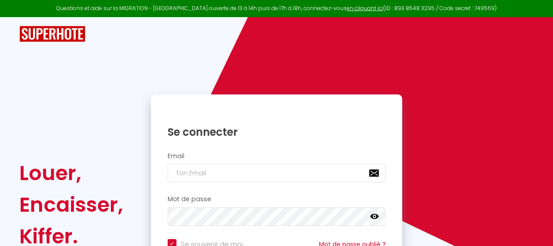
checkbox input "true"
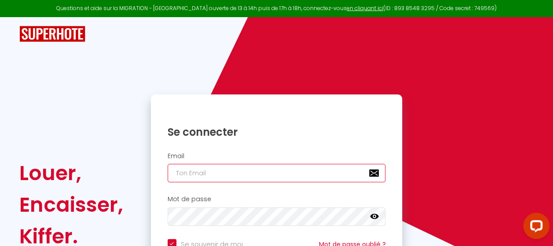
click at [241, 177] on input "email" at bounding box center [277, 173] width 218 height 18
type input "[EMAIL_ADDRESS][DOMAIN_NAME]"
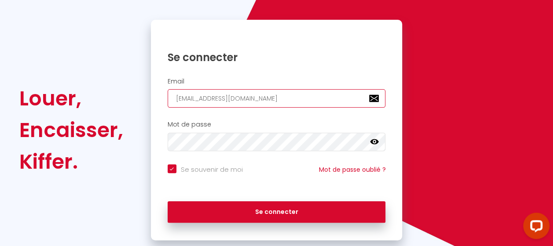
scroll to position [88, 0]
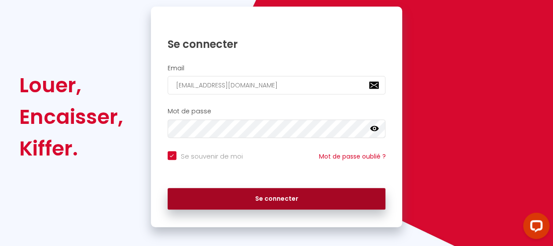
click at [273, 197] on button "Se connecter" at bounding box center [277, 199] width 218 height 22
checkbox input "true"
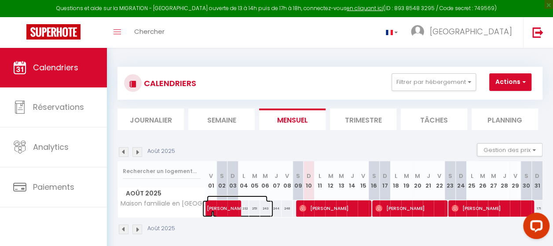
click at [214, 206] on span "[PERSON_NAME]" at bounding box center [237, 204] width 61 height 17
select select "OK"
select select "1"
select select "0"
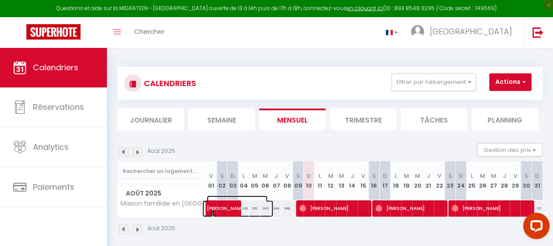
select select "1"
select select
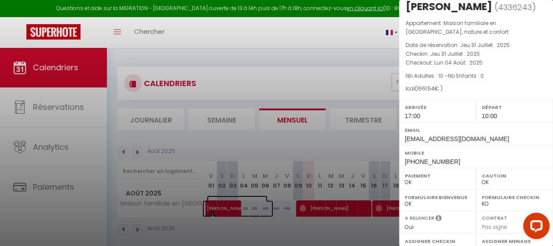
scroll to position [23, 0]
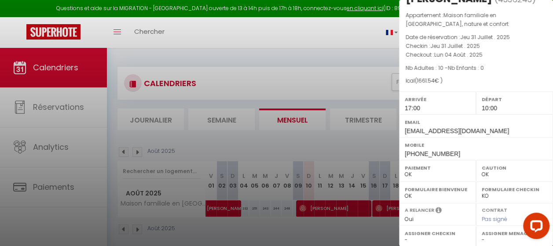
click at [318, 207] on div at bounding box center [276, 123] width 553 height 246
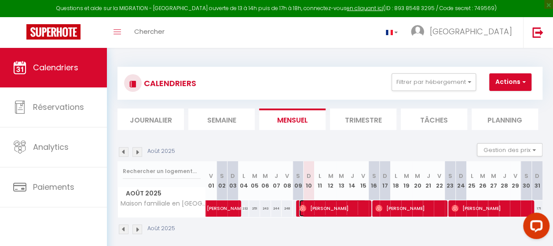
click at [317, 209] on span "[PERSON_NAME]" at bounding box center [332, 208] width 67 height 17
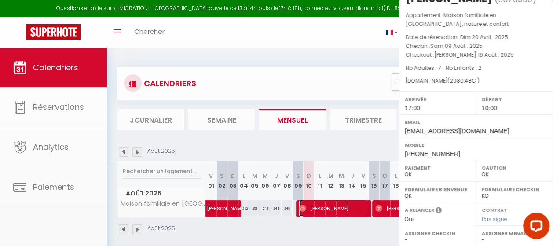
select select "23523"
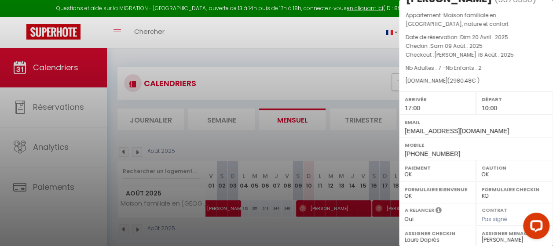
click at [302, 227] on div at bounding box center [276, 123] width 553 height 246
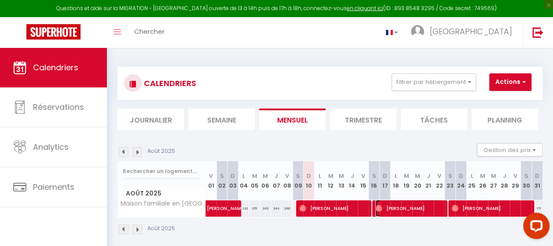
click at [394, 208] on span "[PERSON_NAME]" at bounding box center [408, 208] width 67 height 17
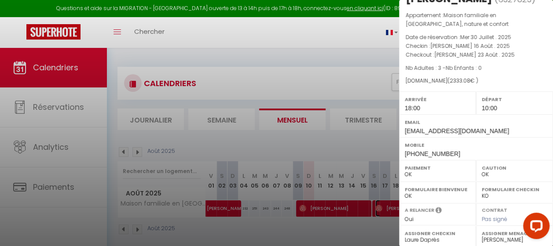
scroll to position [0, 0]
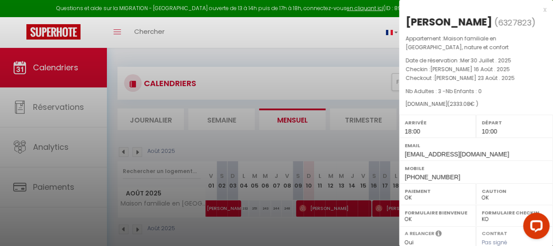
click at [325, 212] on div at bounding box center [276, 123] width 553 height 246
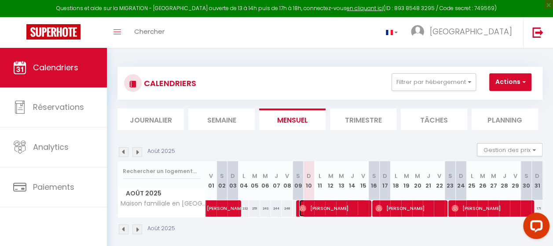
click at [325, 212] on span "[PERSON_NAME]" at bounding box center [332, 208] width 67 height 17
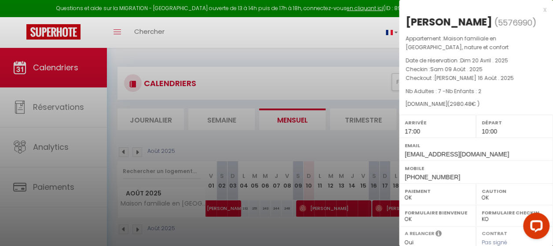
click at [331, 234] on div at bounding box center [276, 123] width 553 height 246
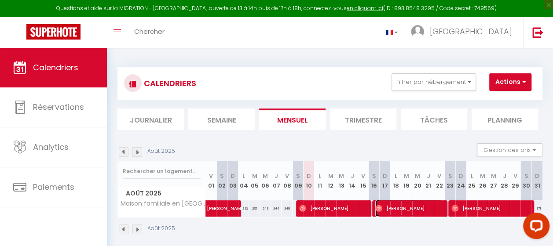
click at [389, 208] on span "[PERSON_NAME]" at bounding box center [408, 208] width 67 height 17
select select "33042"
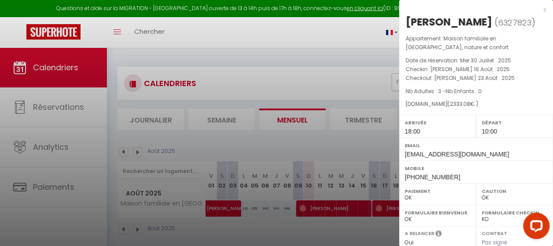
click at [327, 228] on div at bounding box center [276, 123] width 553 height 246
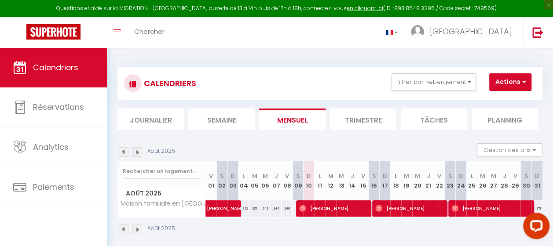
click at [425, 239] on div "Août 2025" at bounding box center [330, 231] width 425 height 26
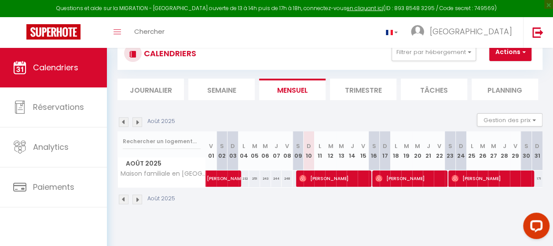
scroll to position [48, 0]
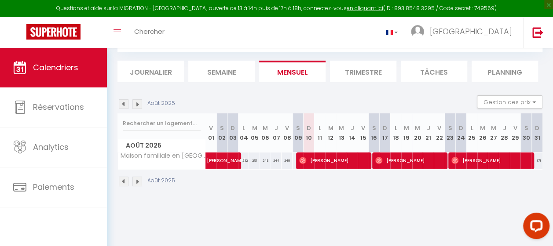
click at [459, 187] on div "Août 2025" at bounding box center [330, 183] width 425 height 26
click at [228, 69] on li "Semaine" at bounding box center [221, 72] width 66 height 22
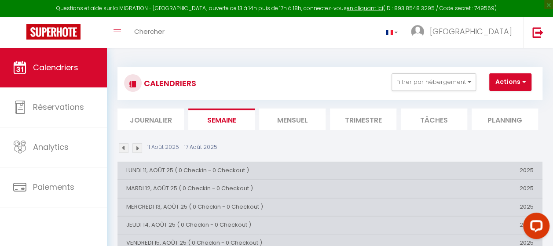
click at [283, 120] on li "Mensuel" at bounding box center [292, 120] width 66 height 22
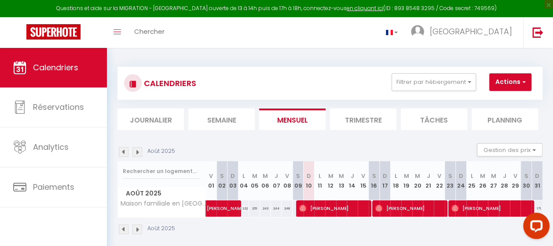
click at [140, 150] on img at bounding box center [137, 152] width 10 height 10
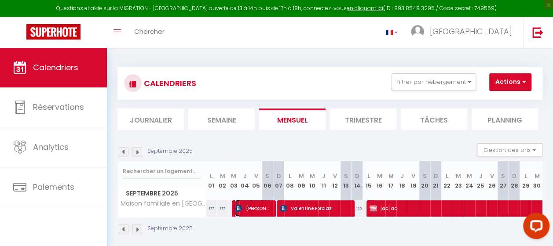
click at [248, 210] on span "[PERSON_NAME]" at bounding box center [253, 208] width 37 height 17
select select "KO"
select select "29740"
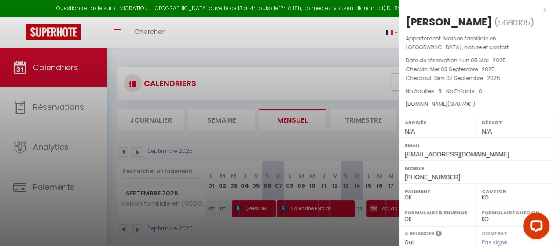
click at [309, 82] on div at bounding box center [276, 123] width 553 height 246
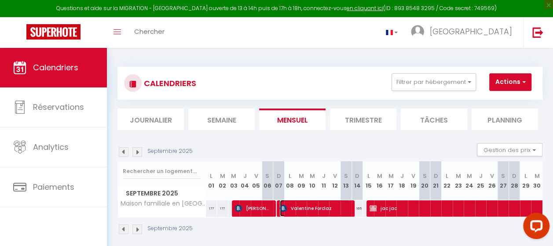
click at [310, 211] on span "Valentine Forclaz" at bounding box center [315, 208] width 70 height 17
select select "1"
select select "33042"
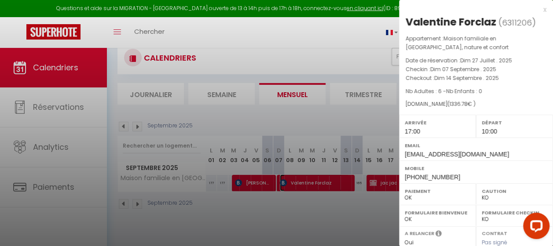
scroll to position [44, 0]
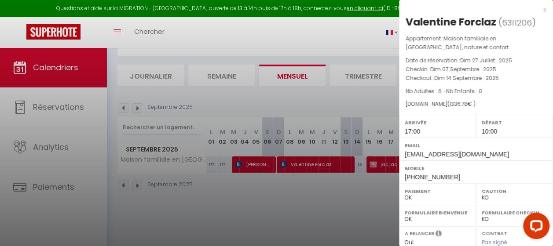
click at [336, 217] on div at bounding box center [276, 123] width 553 height 246
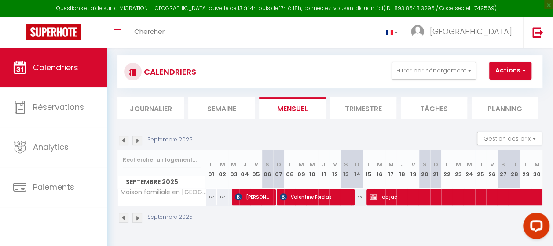
scroll to position [0, 0]
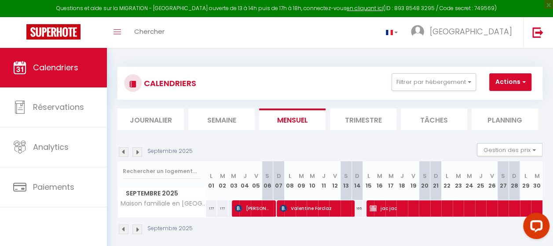
click at [138, 154] on img at bounding box center [137, 152] width 10 height 10
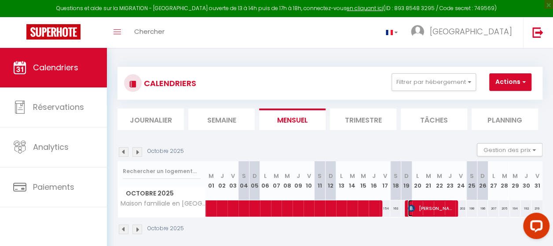
click at [445, 207] on span "[PERSON_NAME]" at bounding box center [431, 208] width 46 height 17
select select "29740"
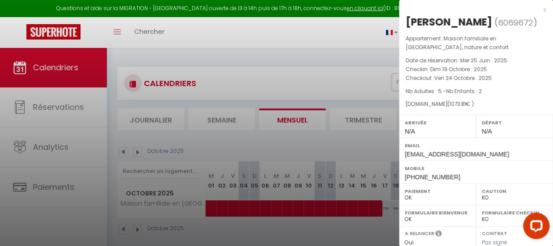
click at [346, 230] on div at bounding box center [276, 123] width 553 height 246
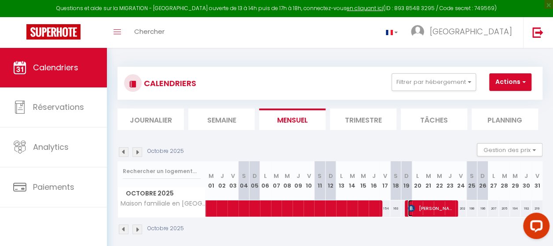
click at [422, 207] on span "[PERSON_NAME]" at bounding box center [431, 208] width 46 height 17
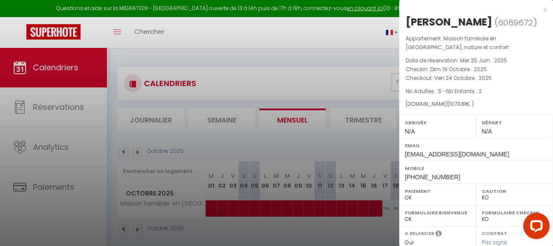
click at [336, 35] on div at bounding box center [276, 123] width 553 height 246
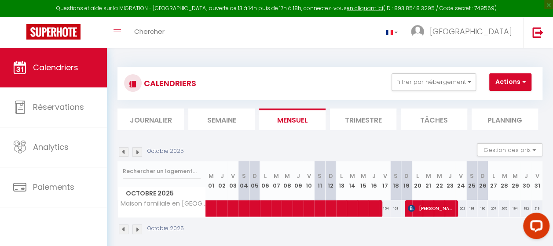
click at [125, 151] on img at bounding box center [124, 152] width 10 height 10
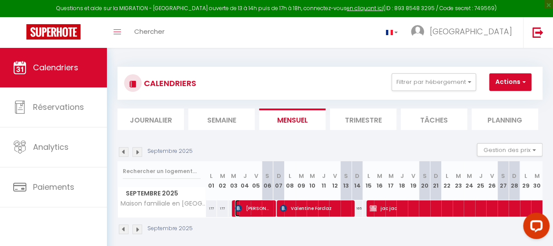
click at [250, 212] on span "[PERSON_NAME]" at bounding box center [253, 208] width 37 height 17
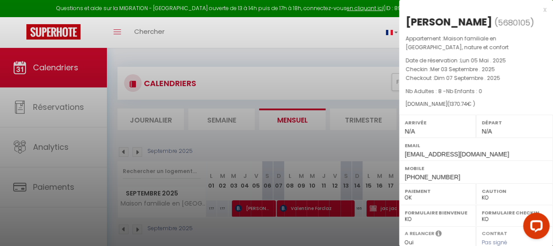
click at [538, 12] on div "x" at bounding box center [472, 9] width 147 height 11
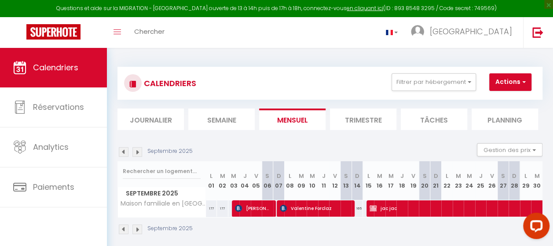
click at [123, 153] on img at bounding box center [124, 152] width 10 height 10
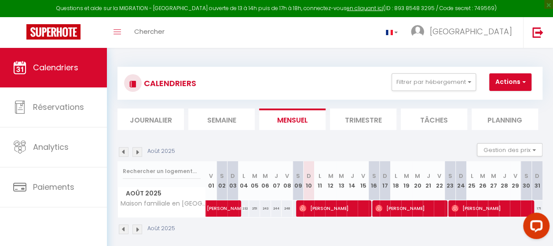
click at [123, 153] on img at bounding box center [124, 152] width 10 height 10
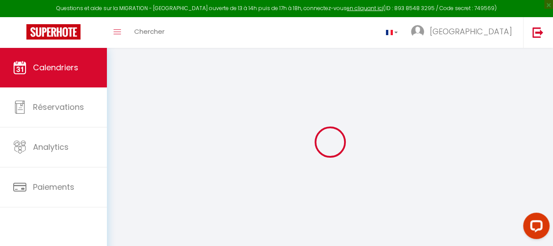
select select "KO"
select select "0"
select select "23523"
select select "29740"
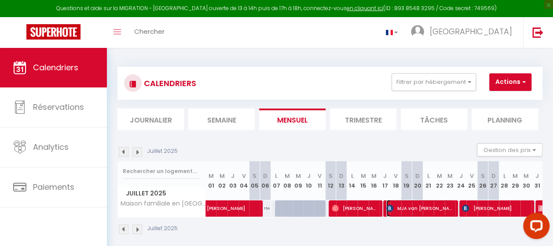
click at [421, 207] on span "MJA van [PERSON_NAME]" at bounding box center [419, 208] width 67 height 17
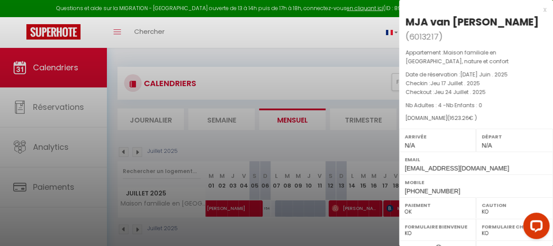
click at [537, 10] on div "x" at bounding box center [472, 9] width 147 height 11
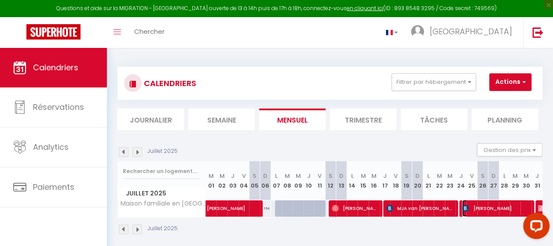
click at [476, 207] on span "[PERSON_NAME]" at bounding box center [495, 208] width 67 height 17
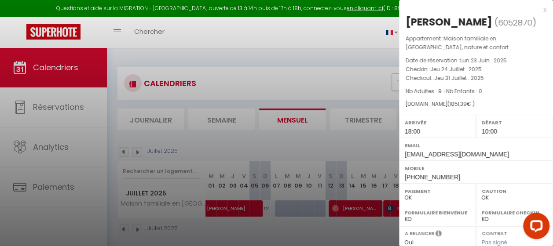
click at [346, 33] on div at bounding box center [276, 123] width 553 height 246
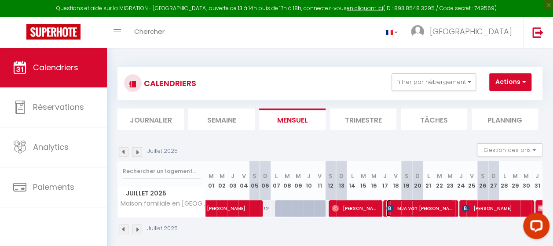
click at [420, 209] on span "MJA van [PERSON_NAME]" at bounding box center [419, 208] width 67 height 17
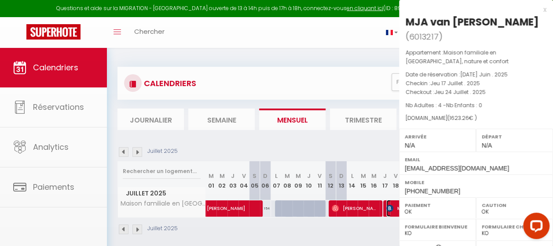
select select "KO"
select select "0"
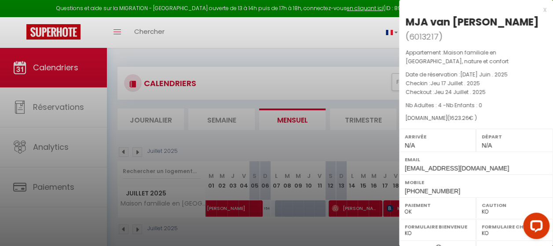
click at [537, 10] on div "x" at bounding box center [472, 9] width 147 height 11
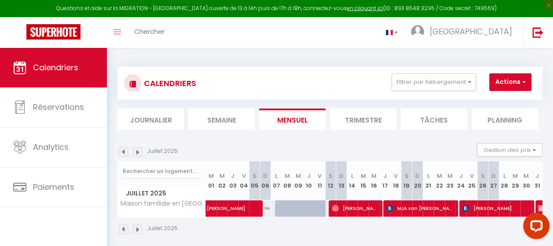
click at [137, 152] on img at bounding box center [137, 152] width 10 height 10
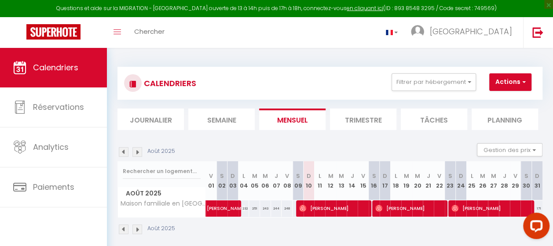
click at [137, 150] on img at bounding box center [137, 152] width 10 height 10
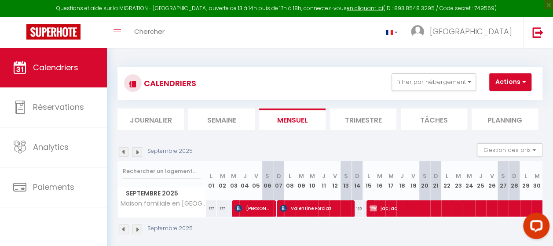
click at [137, 150] on img at bounding box center [137, 152] width 10 height 10
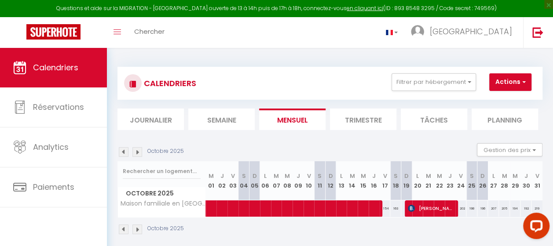
click at [137, 150] on img at bounding box center [137, 152] width 10 height 10
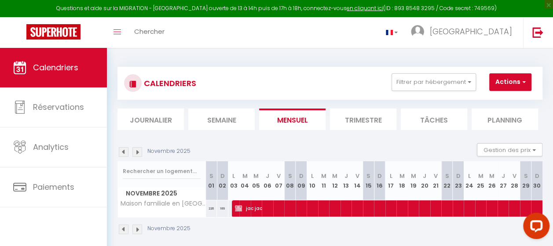
click at [137, 150] on img at bounding box center [137, 152] width 10 height 10
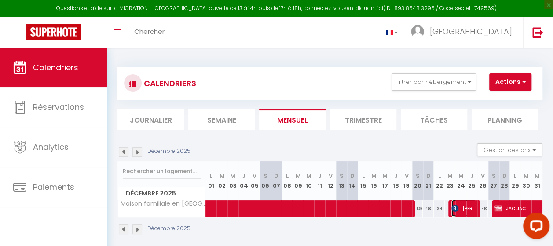
click at [459, 206] on span "[PERSON_NAME]" at bounding box center [464, 208] width 25 height 17
select select "33042"
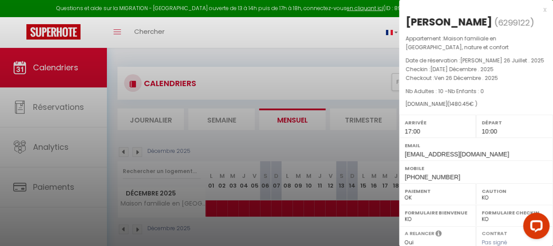
click at [538, 10] on div "x" at bounding box center [472, 9] width 147 height 11
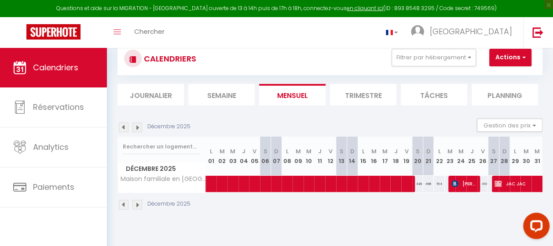
scroll to position [44, 0]
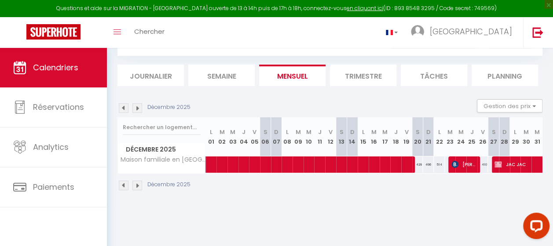
click at [136, 187] on img at bounding box center [137, 186] width 10 height 10
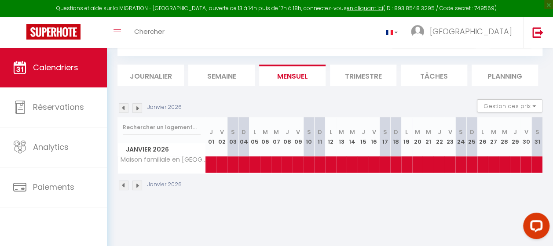
click at [136, 187] on img at bounding box center [137, 186] width 10 height 10
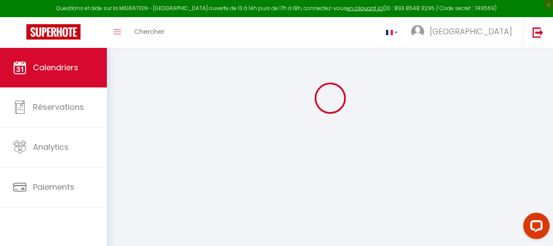
select select "KO"
select select "0"
select select "23523"
select select "33042"
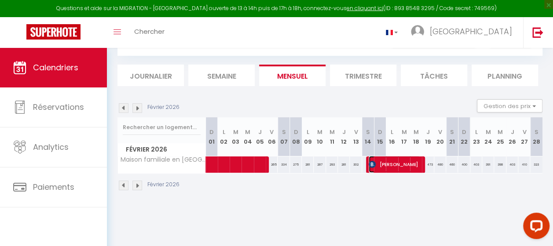
click at [388, 162] on span "[PERSON_NAME]" at bounding box center [394, 164] width 51 height 17
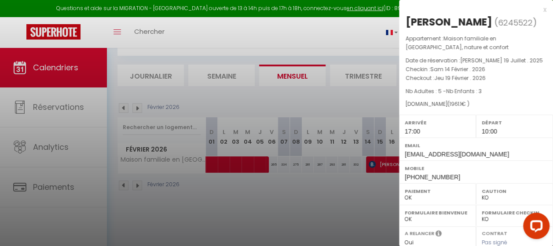
click at [538, 8] on div "x" at bounding box center [472, 9] width 147 height 11
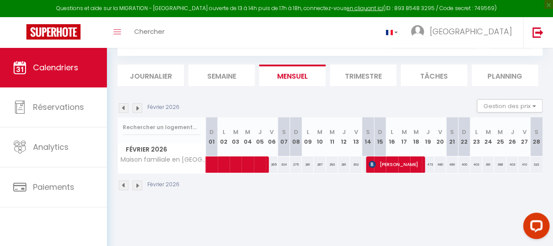
click at [138, 110] on img at bounding box center [137, 108] width 10 height 10
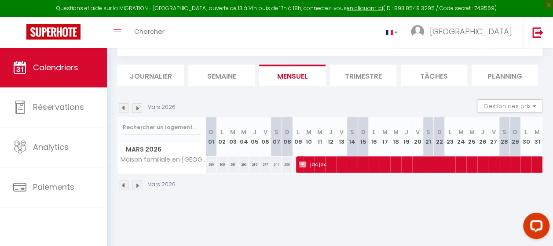
click at [138, 110] on img at bounding box center [137, 108] width 10 height 10
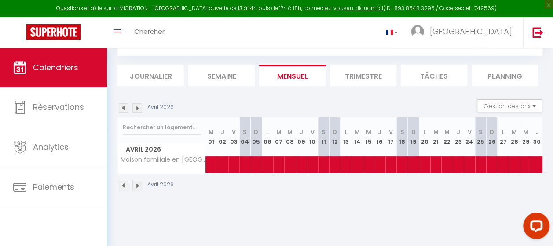
click at [138, 110] on img at bounding box center [137, 108] width 10 height 10
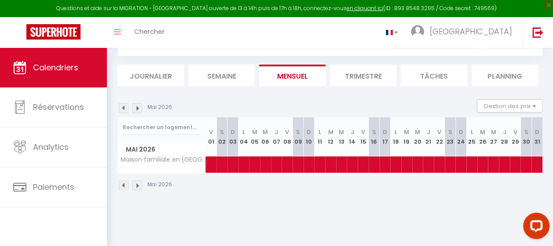
click at [138, 110] on img at bounding box center [137, 108] width 10 height 10
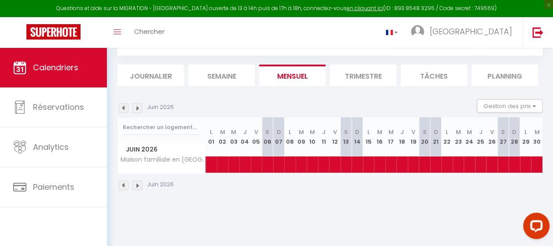
click at [138, 110] on img at bounding box center [137, 108] width 10 height 10
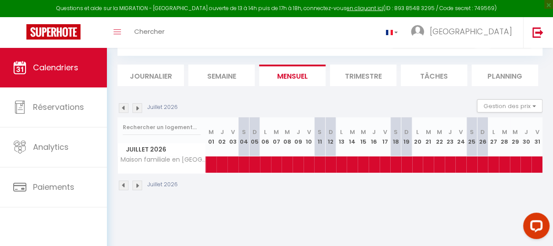
click at [138, 110] on img at bounding box center [137, 108] width 10 height 10
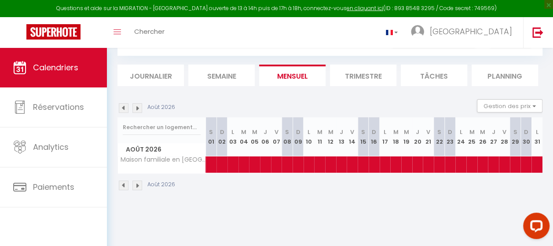
click at [138, 110] on img at bounding box center [137, 108] width 10 height 10
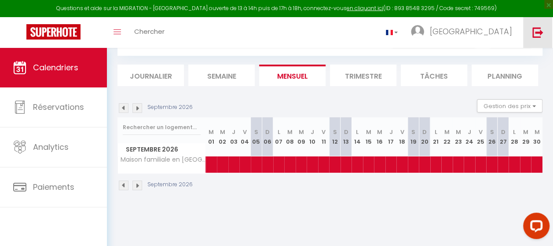
click at [539, 33] on img at bounding box center [538, 32] width 11 height 11
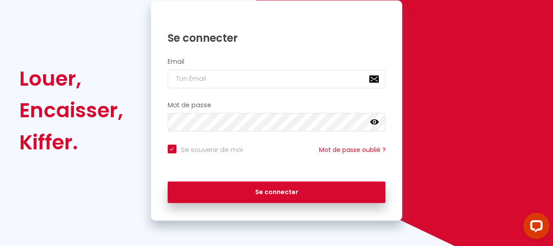
checkbox input "true"
